Goal: Check status: Check status

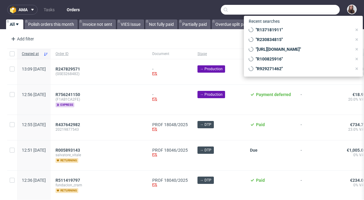
click at [317, 9] on input "text" at bounding box center [280, 10] width 119 height 10
paste input "R325319977"
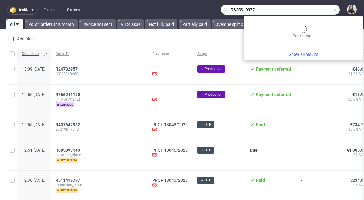
type input "R325319977"
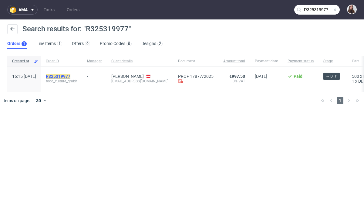
click at [70, 77] on mark "R325319977" at bounding box center [58, 76] width 25 height 5
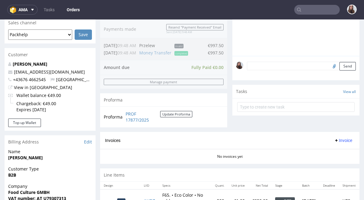
scroll to position [159, 0]
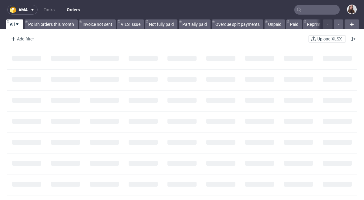
click at [307, 11] on input "text" at bounding box center [318, 10] width 46 height 10
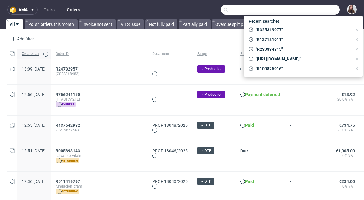
paste input "R223317381"
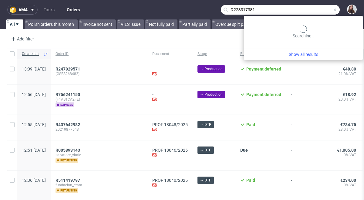
type input "R223317381"
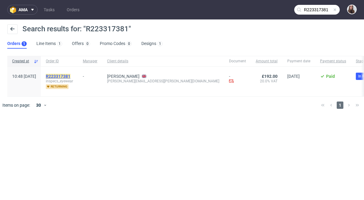
click at [70, 75] on mark "R223317381" at bounding box center [58, 76] width 25 height 5
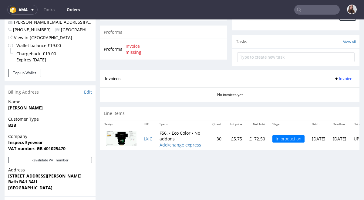
scroll to position [209, 0]
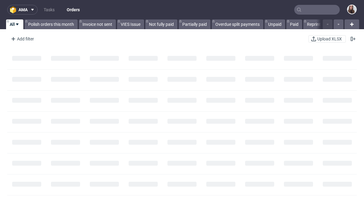
click at [313, 13] on input "text" at bounding box center [318, 10] width 46 height 10
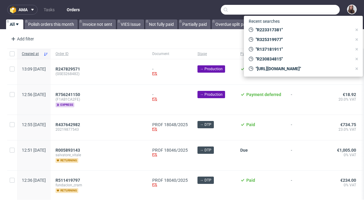
paste input "R117878293"
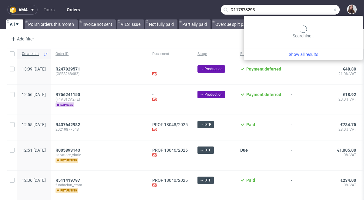
type input "R117878293"
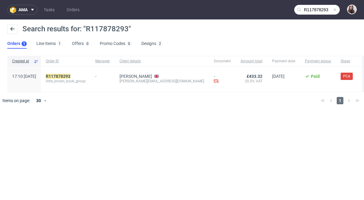
click at [335, 10] on span at bounding box center [335, 9] width 5 height 5
click at [318, 10] on input "text" at bounding box center [318, 10] width 46 height 10
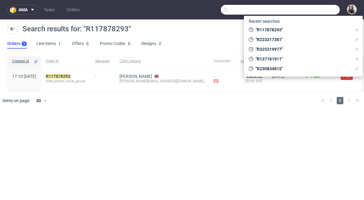
paste input "R746622915"
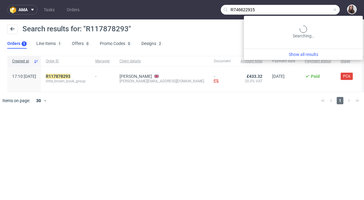
type input "R746622915"
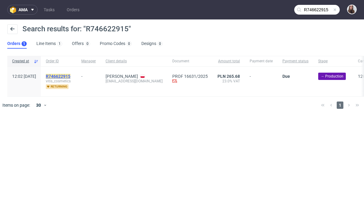
click at [70, 74] on mark "R746622915" at bounding box center [58, 76] width 25 height 5
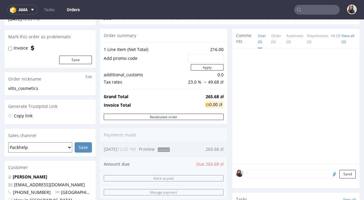
scroll to position [47, 0]
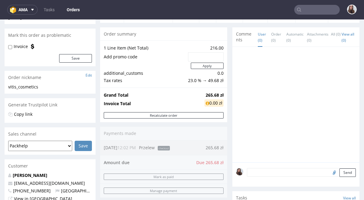
click at [317, 10] on input "text" at bounding box center [318, 10] width 46 height 10
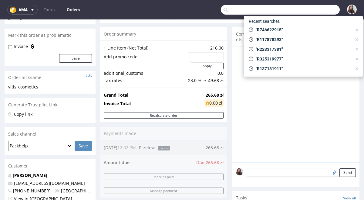
paste input "R164700845 -"
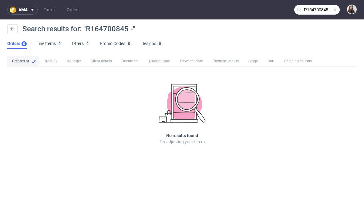
click at [322, 8] on input "R164700845 -" at bounding box center [318, 10] width 46 height 10
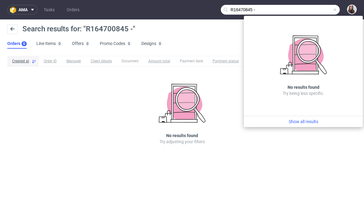
drag, startPoint x: 318, startPoint y: 9, endPoint x: 246, endPoint y: 7, distance: 72.0
click at [246, 7] on input "R16470845 -" at bounding box center [280, 10] width 119 height 10
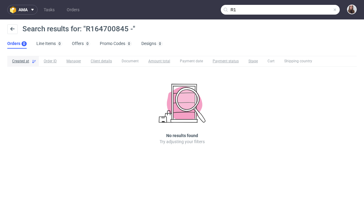
type input "R"
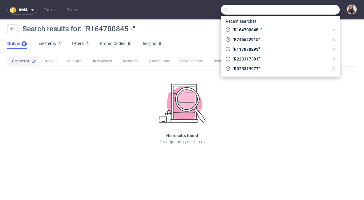
paste input "R164700845 -"
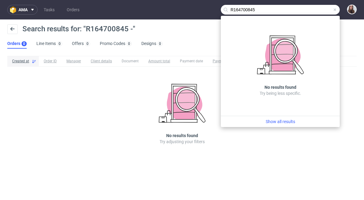
type input "R164700845"
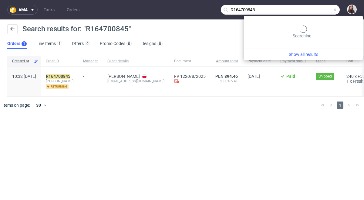
click at [337, 13] on input "R164700845" at bounding box center [280, 10] width 119 height 10
click at [335, 11] on span at bounding box center [335, 9] width 5 height 5
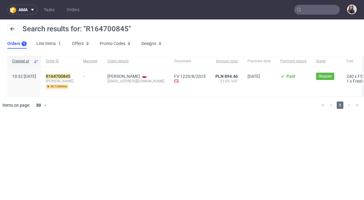
click at [335, 11] on input "text" at bounding box center [318, 10] width 46 height 10
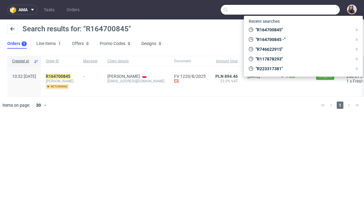
paste input "R397528756"
type input "R397528756"
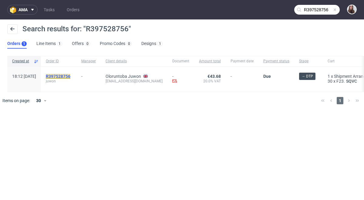
click at [70, 75] on mark "R397528756" at bounding box center [58, 76] width 25 height 5
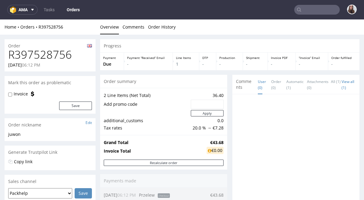
click at [315, 10] on input "text" at bounding box center [318, 10] width 46 height 10
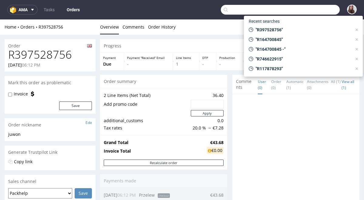
paste input "R946318624"
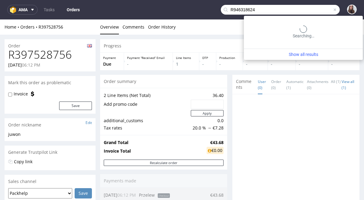
type input "R946318624"
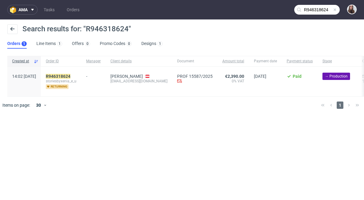
click at [334, 12] on input "R946318624" at bounding box center [318, 10] width 46 height 10
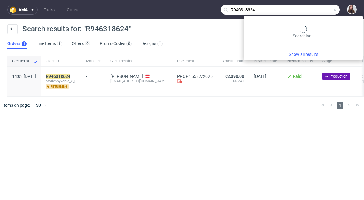
click at [336, 11] on span at bounding box center [335, 9] width 5 height 5
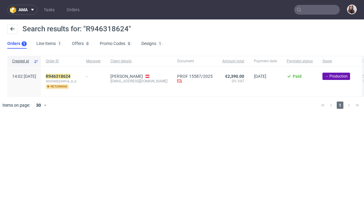
click at [310, 9] on input "text" at bounding box center [318, 10] width 46 height 10
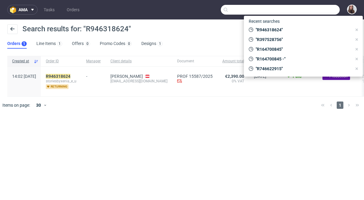
paste input "redder@vetain.de"
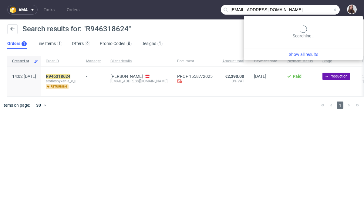
type input "redder@vetain.de"
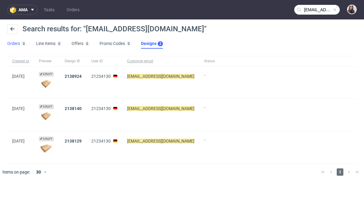
click at [17, 42] on link "Orders 0" at bounding box center [16, 44] width 19 height 10
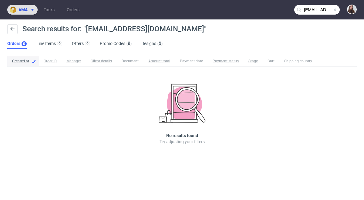
click at [28, 7] on span at bounding box center [31, 9] width 7 height 5
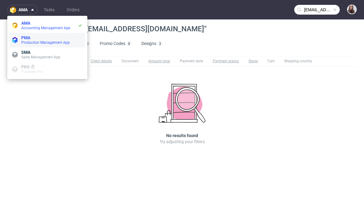
click at [36, 40] on span "Production Management App" at bounding box center [45, 42] width 49 height 4
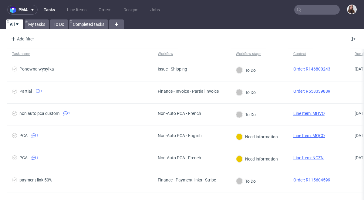
click at [313, 11] on input "text" at bounding box center [318, 10] width 46 height 10
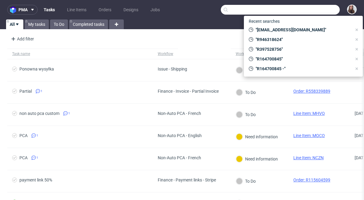
paste input "redder@vetain.de"
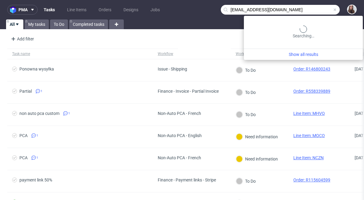
type input "redder@vetain.de"
